Goal: Information Seeking & Learning: Learn about a topic

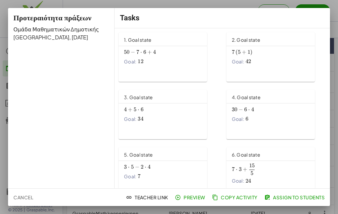
click at [137, 55] on span "7" at bounding box center [137, 52] width 3 height 7
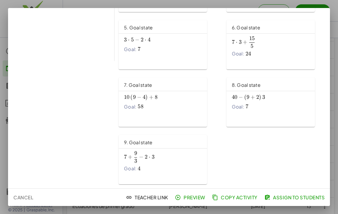
scroll to position [366, 0]
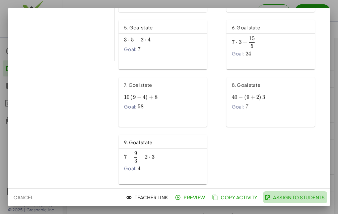
click at [300, 198] on span "Assign to Students" at bounding box center [294, 198] width 59 height 6
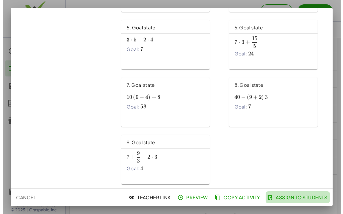
scroll to position [0, 0]
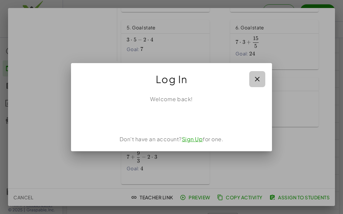
click at [258, 79] on icon "button" at bounding box center [257, 79] width 8 height 8
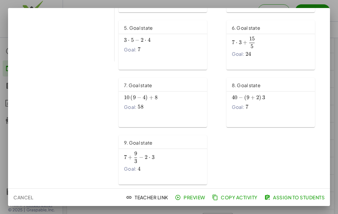
scroll to position [127, 0]
click at [240, 197] on span "Copy Activity" at bounding box center [235, 198] width 44 height 6
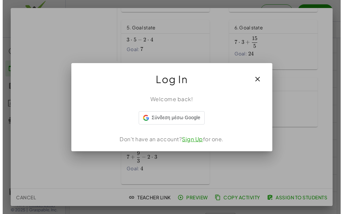
scroll to position [0, 0]
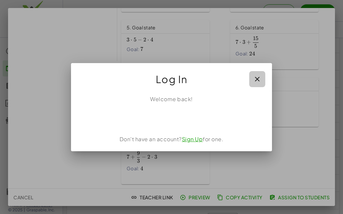
click at [256, 79] on icon "button" at bounding box center [257, 79] width 8 height 8
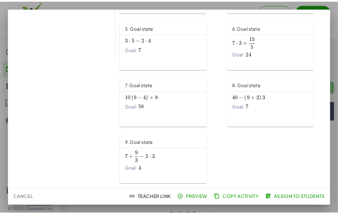
scroll to position [366, 0]
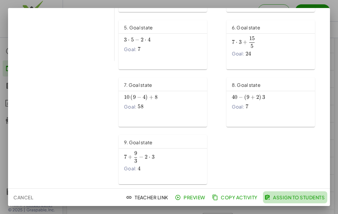
click at [305, 196] on span "Assign to Students" at bounding box center [294, 198] width 59 height 6
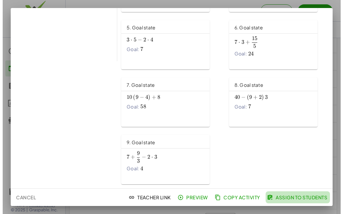
scroll to position [0, 0]
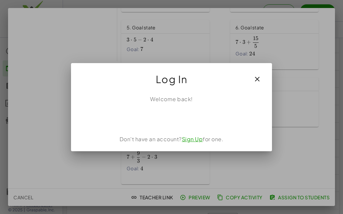
click at [256, 79] on icon "button" at bounding box center [257, 79] width 8 height 8
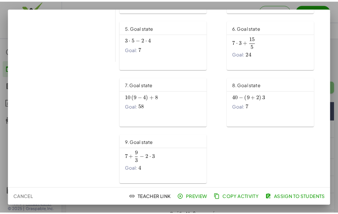
scroll to position [366, 0]
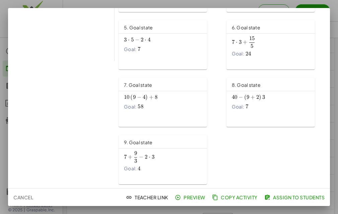
click at [155, 48] on div "Goal: 7 7 7" at bounding box center [163, 49] width 78 height 7
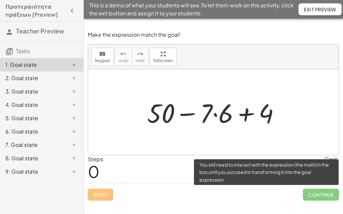
click at [320, 194] on span "Continue" at bounding box center [320, 195] width 36 height 12
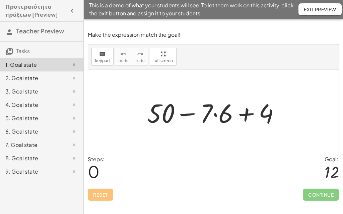
click at [100, 195] on div "Reset Continue" at bounding box center [213, 192] width 251 height 18
click at [319, 7] on span "Exit Preview" at bounding box center [319, 9] width 32 height 6
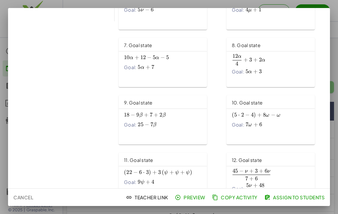
scroll to position [185, 0]
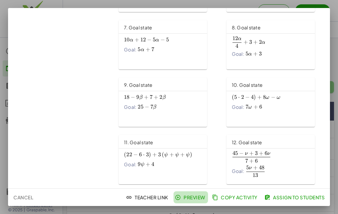
click at [192, 197] on span "Preview" at bounding box center [190, 198] width 29 height 6
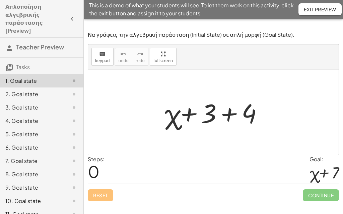
click at [243, 113] on div at bounding box center [216, 112] width 110 height 34
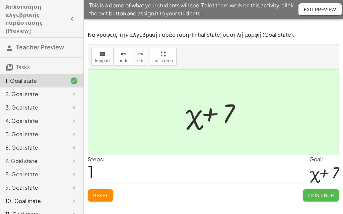
click at [315, 195] on span "Continue" at bounding box center [320, 196] width 25 height 6
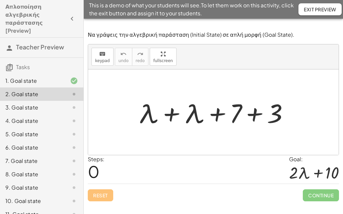
click at [225, 127] on div at bounding box center [215, 112] width 162 height 34
click at [206, 115] on div at bounding box center [215, 112] width 162 height 34
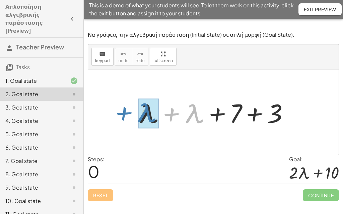
drag, startPoint x: 192, startPoint y: 118, endPoint x: 146, endPoint y: 118, distance: 46.5
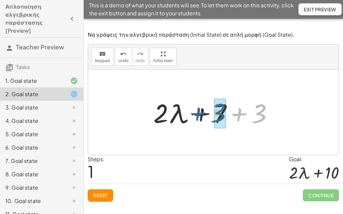
drag, startPoint x: 262, startPoint y: 117, endPoint x: 220, endPoint y: 116, distance: 41.2
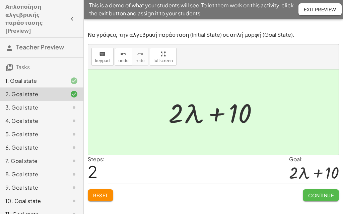
click at [321, 195] on span "Continue" at bounding box center [320, 196] width 25 height 6
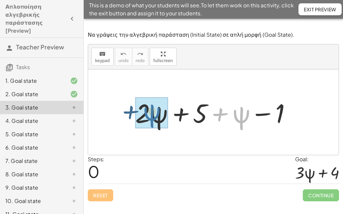
drag, startPoint x: 242, startPoint y: 116, endPoint x: 151, endPoint y: 114, distance: 90.7
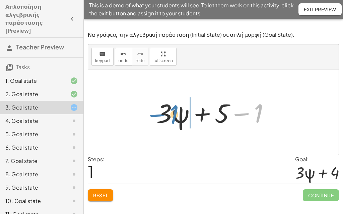
drag, startPoint x: 258, startPoint y: 116, endPoint x: 173, endPoint y: 117, distance: 84.3
click at [173, 117] on div at bounding box center [215, 112] width 125 height 34
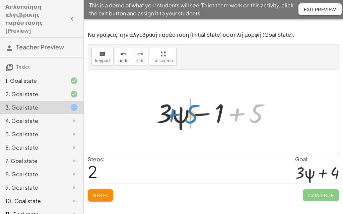
drag, startPoint x: 256, startPoint y: 115, endPoint x: 191, endPoint y: 116, distance: 64.6
click at [191, 116] on div at bounding box center [215, 112] width 125 height 34
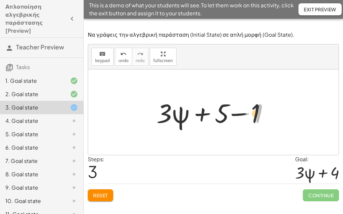
drag, startPoint x: 258, startPoint y: 116, endPoint x: 237, endPoint y: 117, distance: 21.1
click at [241, 117] on div at bounding box center [215, 112] width 125 height 34
click at [219, 118] on div at bounding box center [215, 112] width 125 height 34
drag, startPoint x: 259, startPoint y: 112, endPoint x: 221, endPoint y: 112, distance: 37.8
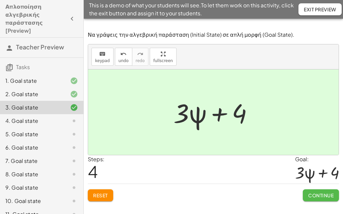
click at [321, 196] on span "Continue" at bounding box center [320, 196] width 25 height 6
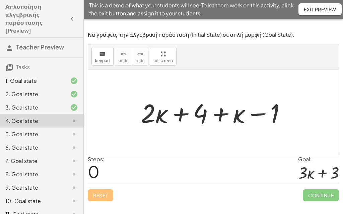
click at [240, 114] on div at bounding box center [215, 112] width 157 height 34
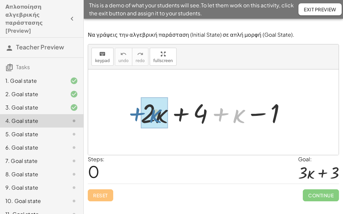
drag, startPoint x: 240, startPoint y: 114, endPoint x: 153, endPoint y: 113, distance: 87.0
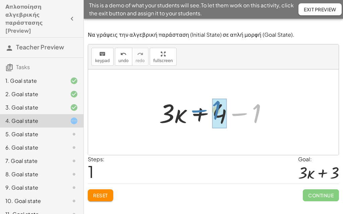
drag, startPoint x: 255, startPoint y: 117, endPoint x: 215, endPoint y: 113, distance: 40.0
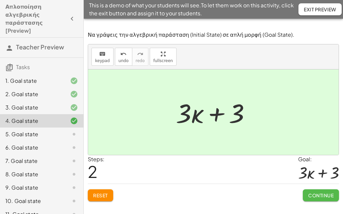
click at [326, 193] on span "Continue" at bounding box center [320, 196] width 25 height 6
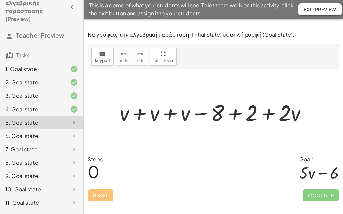
scroll to position [23, 0]
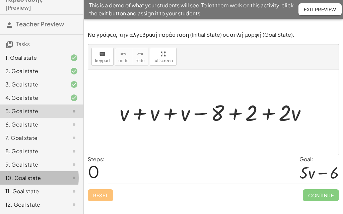
click at [47, 176] on div "10. Goal state" at bounding box center [32, 178] width 54 height 8
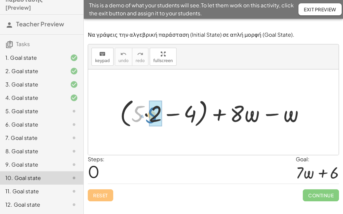
drag, startPoint x: 137, startPoint y: 119, endPoint x: 152, endPoint y: 120, distance: 14.8
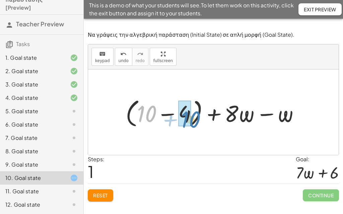
drag, startPoint x: 146, startPoint y: 117, endPoint x: 190, endPoint y: 123, distance: 44.6
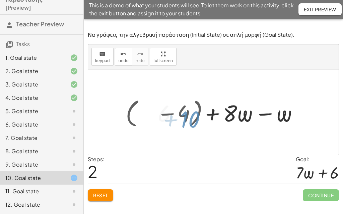
click at [185, 122] on div at bounding box center [215, 112] width 123 height 30
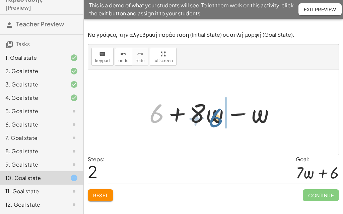
drag, startPoint x: 153, startPoint y: 119, endPoint x: 213, endPoint y: 124, distance: 60.7
click at [213, 124] on div at bounding box center [215, 112] width 139 height 34
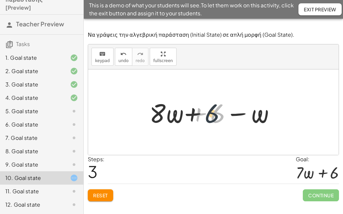
drag, startPoint x: 216, startPoint y: 118, endPoint x: 143, endPoint y: 118, distance: 72.9
click at [144, 118] on div "+ ( + · 5 · 2 − 4 ) + · 8 · ω − ω + ( + 10 − 4 ) + · 8 · ω − ω + 6 + · 8 · ω − …" at bounding box center [213, 113] width 148 height 38
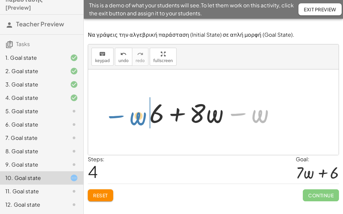
drag, startPoint x: 263, startPoint y: 116, endPoint x: 141, endPoint y: 118, distance: 121.8
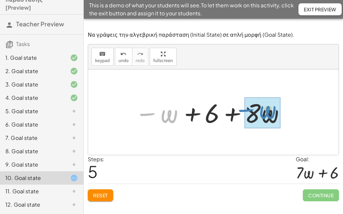
drag, startPoint x: 167, startPoint y: 115, endPoint x: 259, endPoint y: 110, distance: 91.8
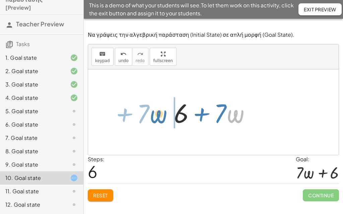
drag, startPoint x: 229, startPoint y: 114, endPoint x: 152, endPoint y: 115, distance: 77.3
click at [152, 115] on div "+ ( + · 5 · 2 − 4 ) + · 8 · ω − ω + ( + 10 − 4 ) + · 8 · ω − ω + 6 + · 8 · ω − …" at bounding box center [213, 113] width 250 height 86
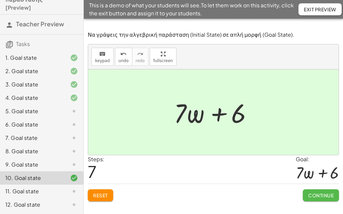
click at [326, 195] on span "Continue" at bounding box center [320, 196] width 25 height 6
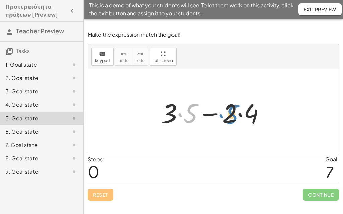
drag, startPoint x: 191, startPoint y: 119, endPoint x: 233, endPoint y: 120, distance: 41.8
click at [233, 120] on div at bounding box center [215, 112] width 115 height 34
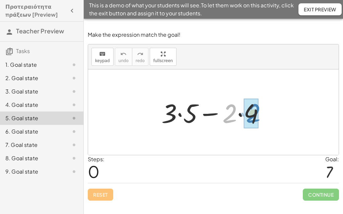
drag, startPoint x: 233, startPoint y: 120, endPoint x: 256, endPoint y: 119, distance: 23.8
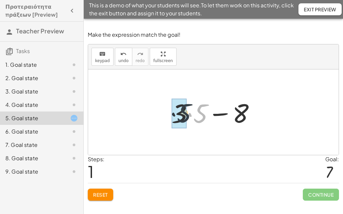
drag, startPoint x: 202, startPoint y: 118, endPoint x: 187, endPoint y: 118, distance: 15.4
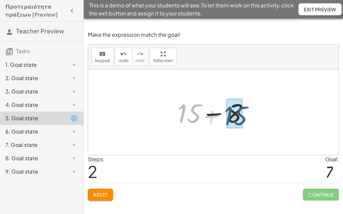
drag, startPoint x: 187, startPoint y: 112, endPoint x: 223, endPoint y: 114, distance: 36.2
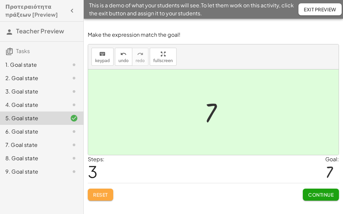
click at [102, 195] on span "Reset" at bounding box center [100, 195] width 15 height 6
